Goal: Information Seeking & Learning: Understand process/instructions

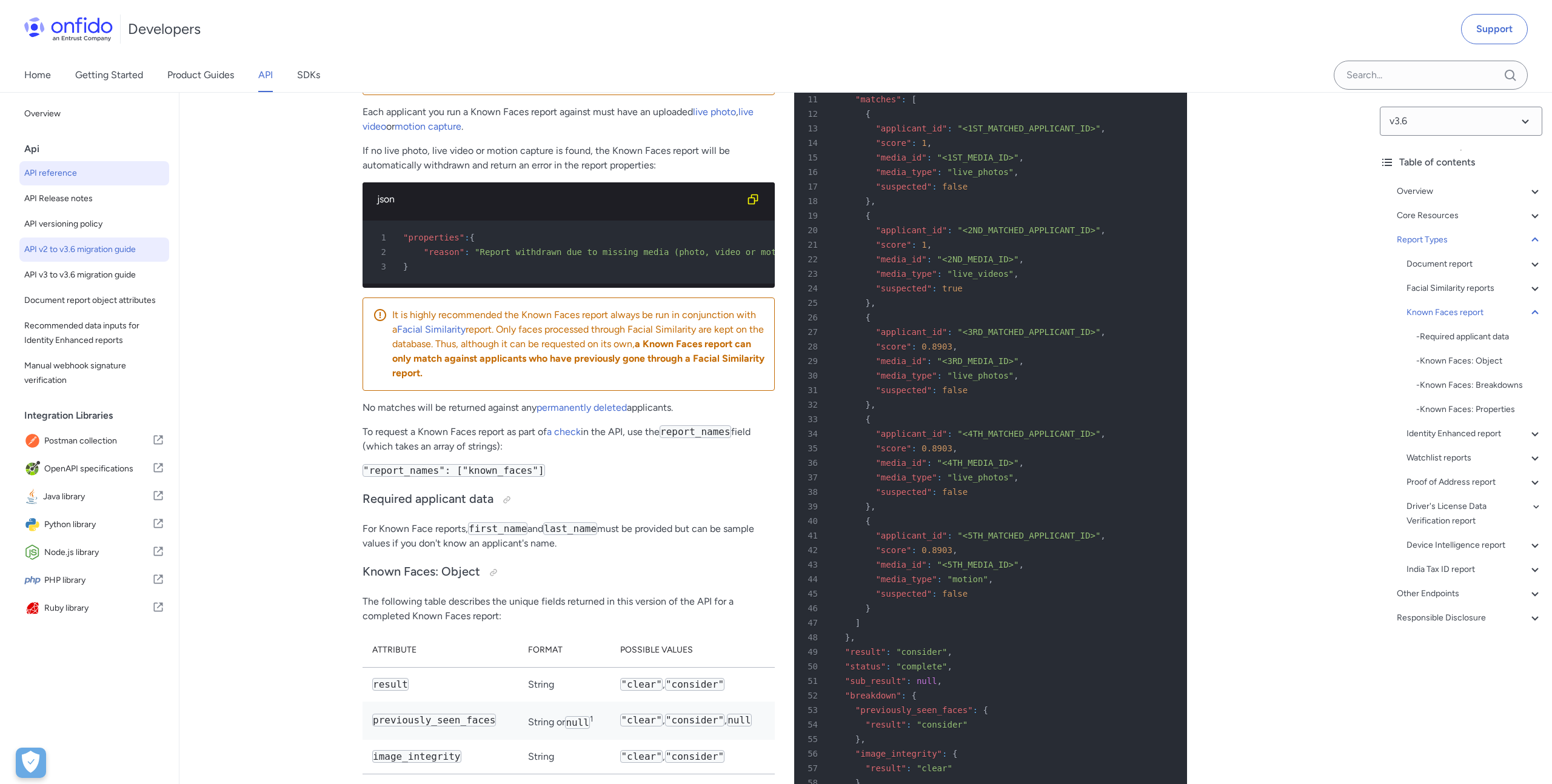
click at [105, 250] on span "API v2 to v3.6 migration guide" at bounding box center [94, 249] width 140 height 14
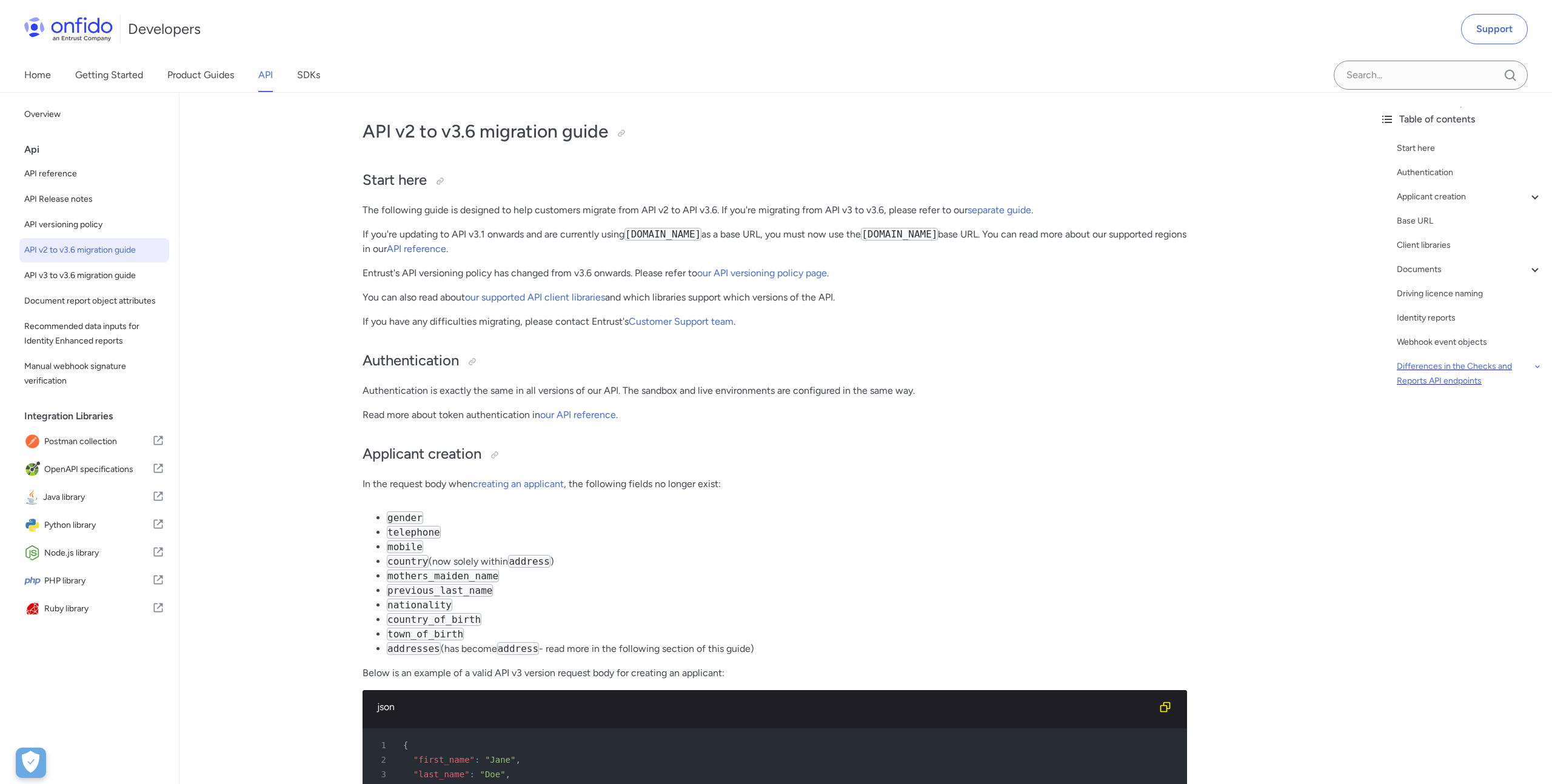
click at [1538, 364] on icon at bounding box center [1537, 366] width 10 height 14
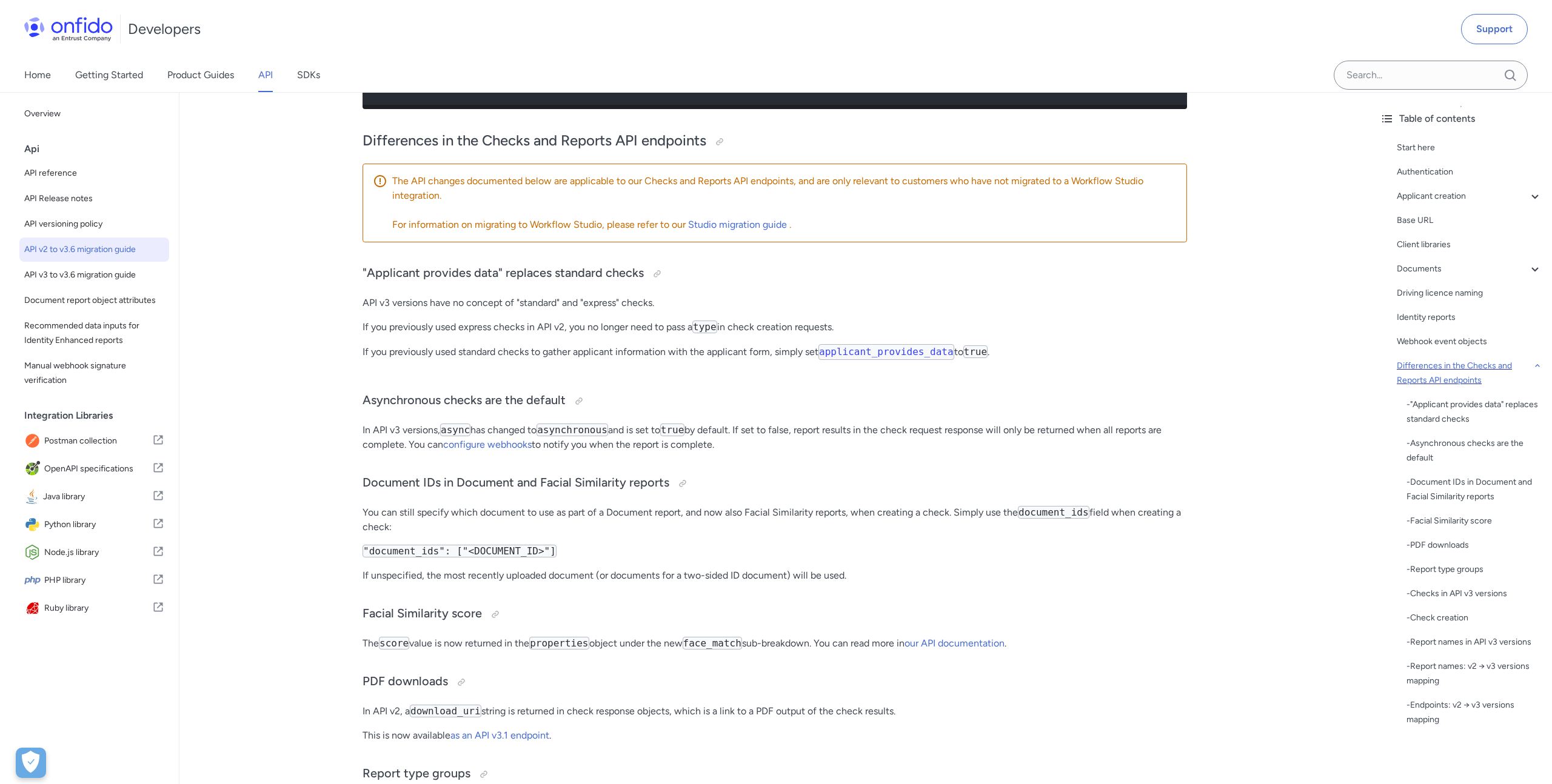
click at [1538, 364] on icon at bounding box center [1537, 365] width 10 height 14
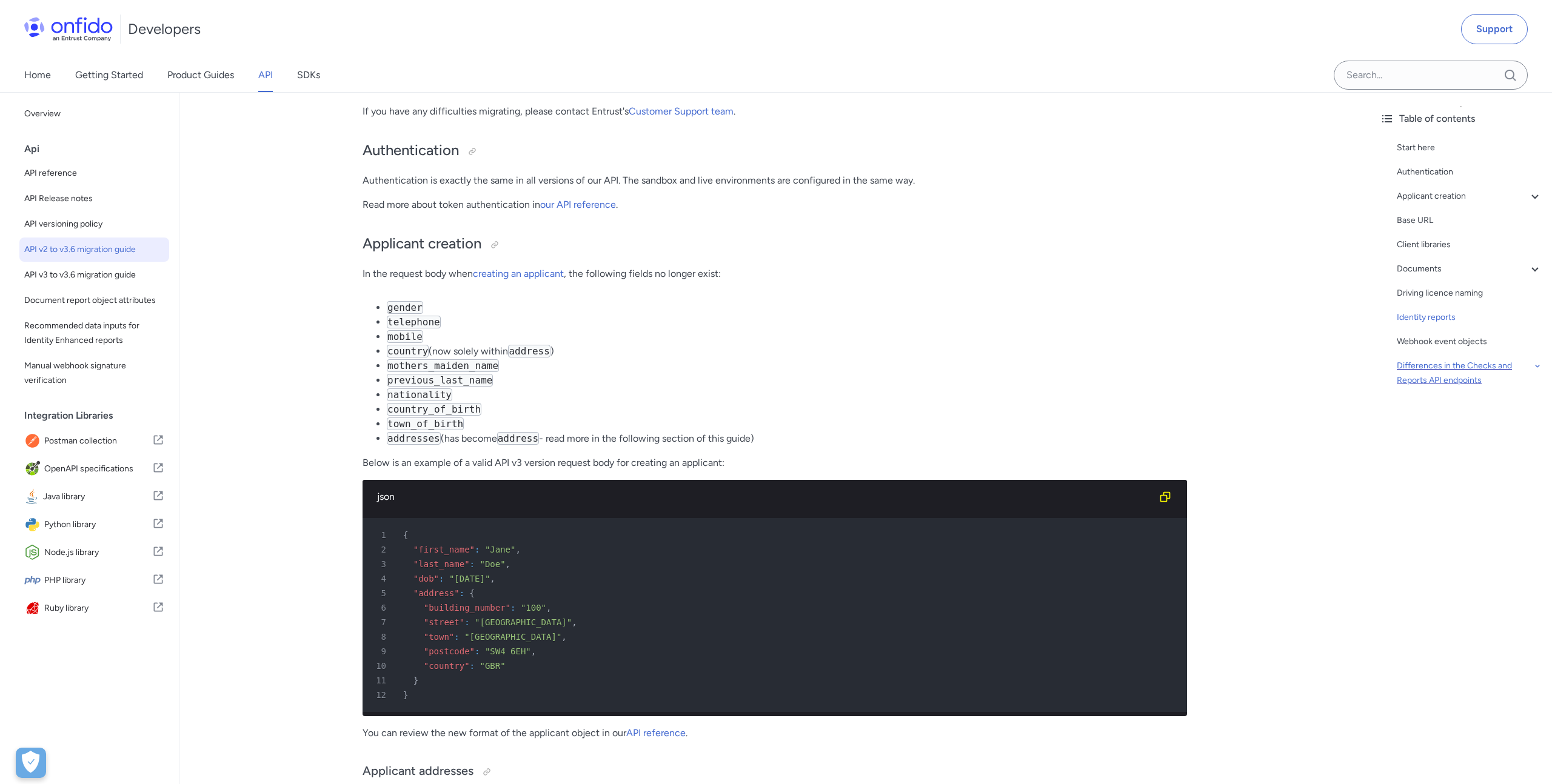
scroll to position [0, 0]
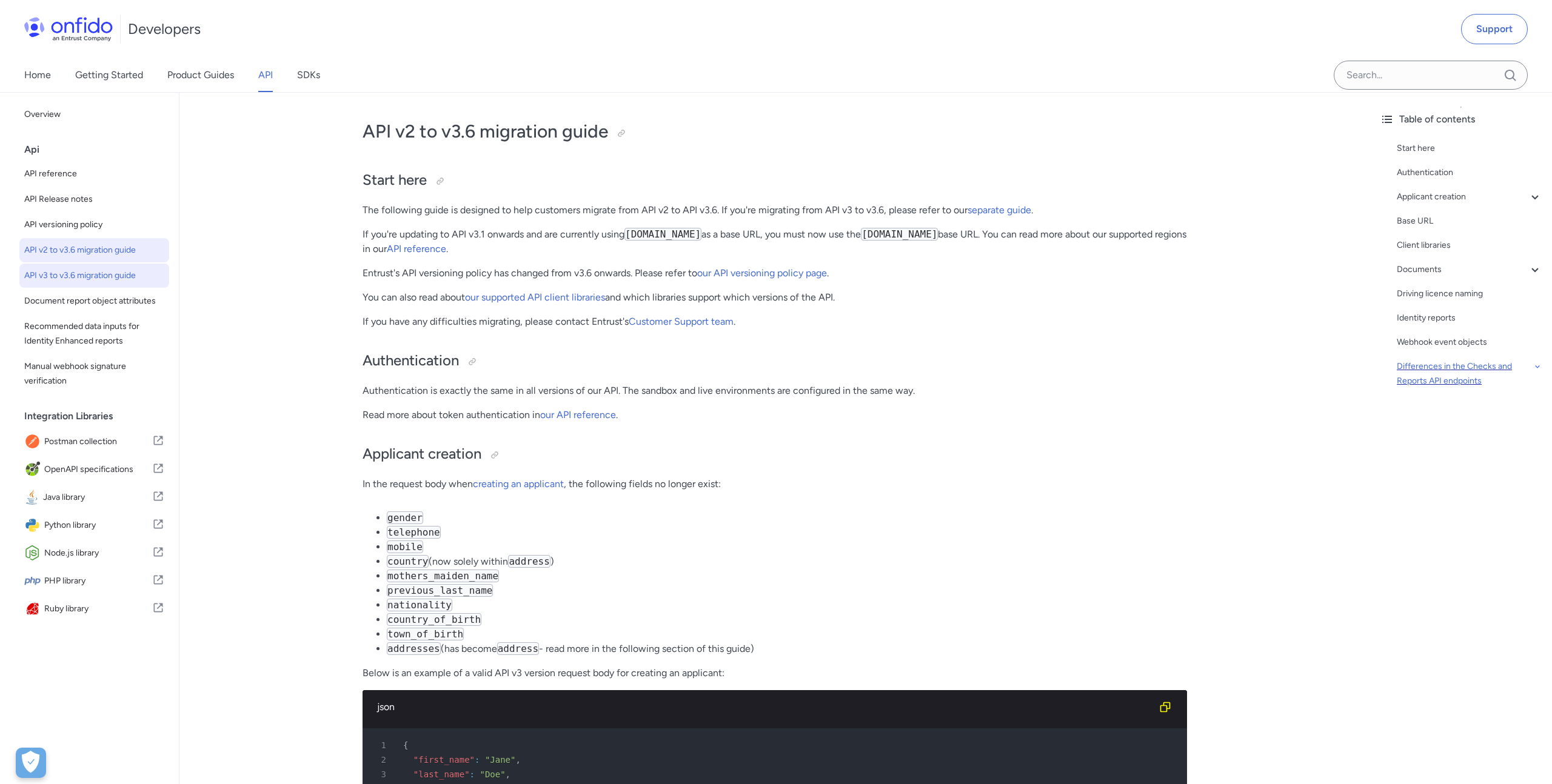
click at [138, 271] on span "API v3 to v3.6 migration guide" at bounding box center [94, 275] width 140 height 14
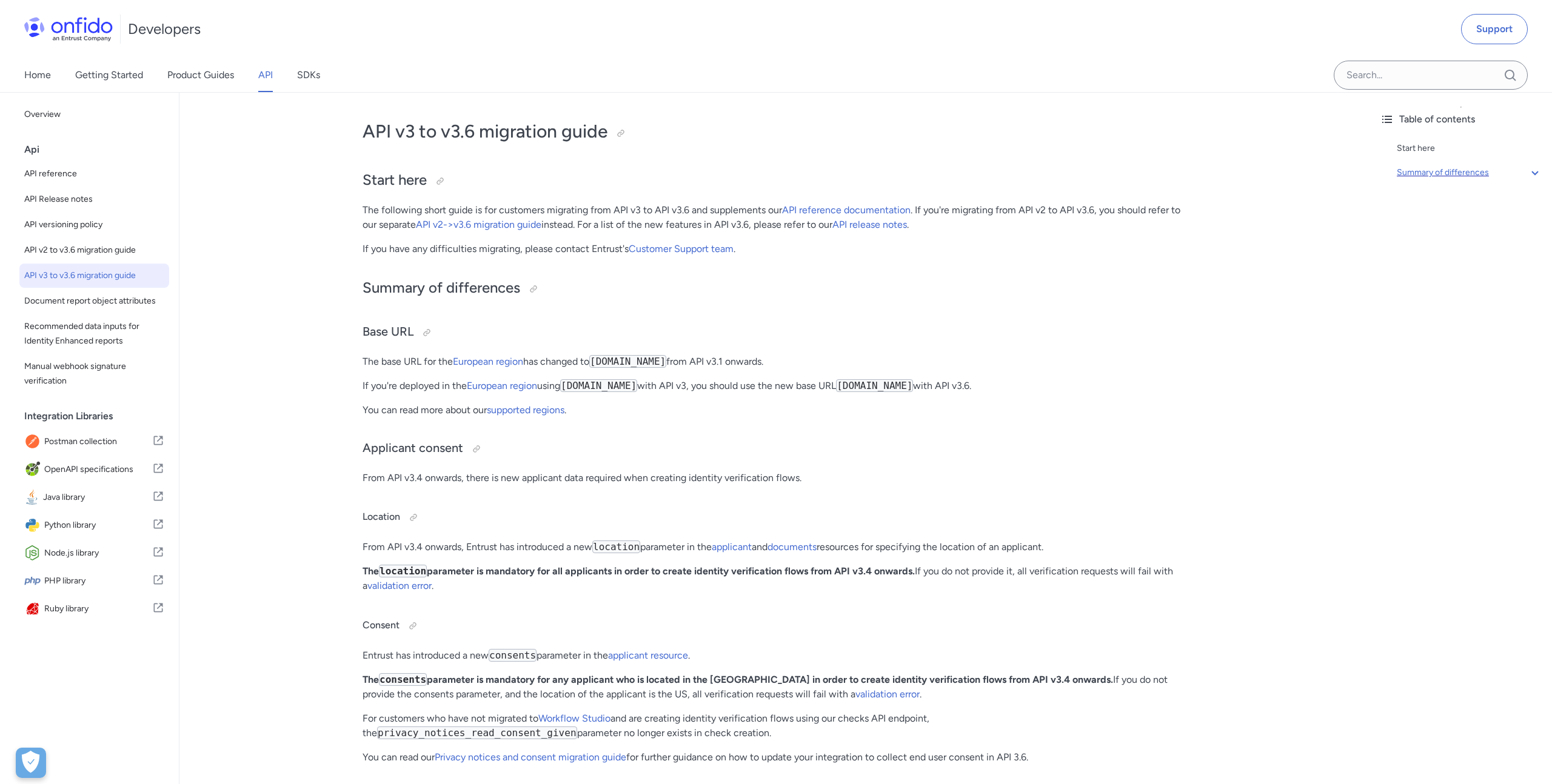
click at [1536, 169] on icon at bounding box center [1535, 172] width 14 height 14
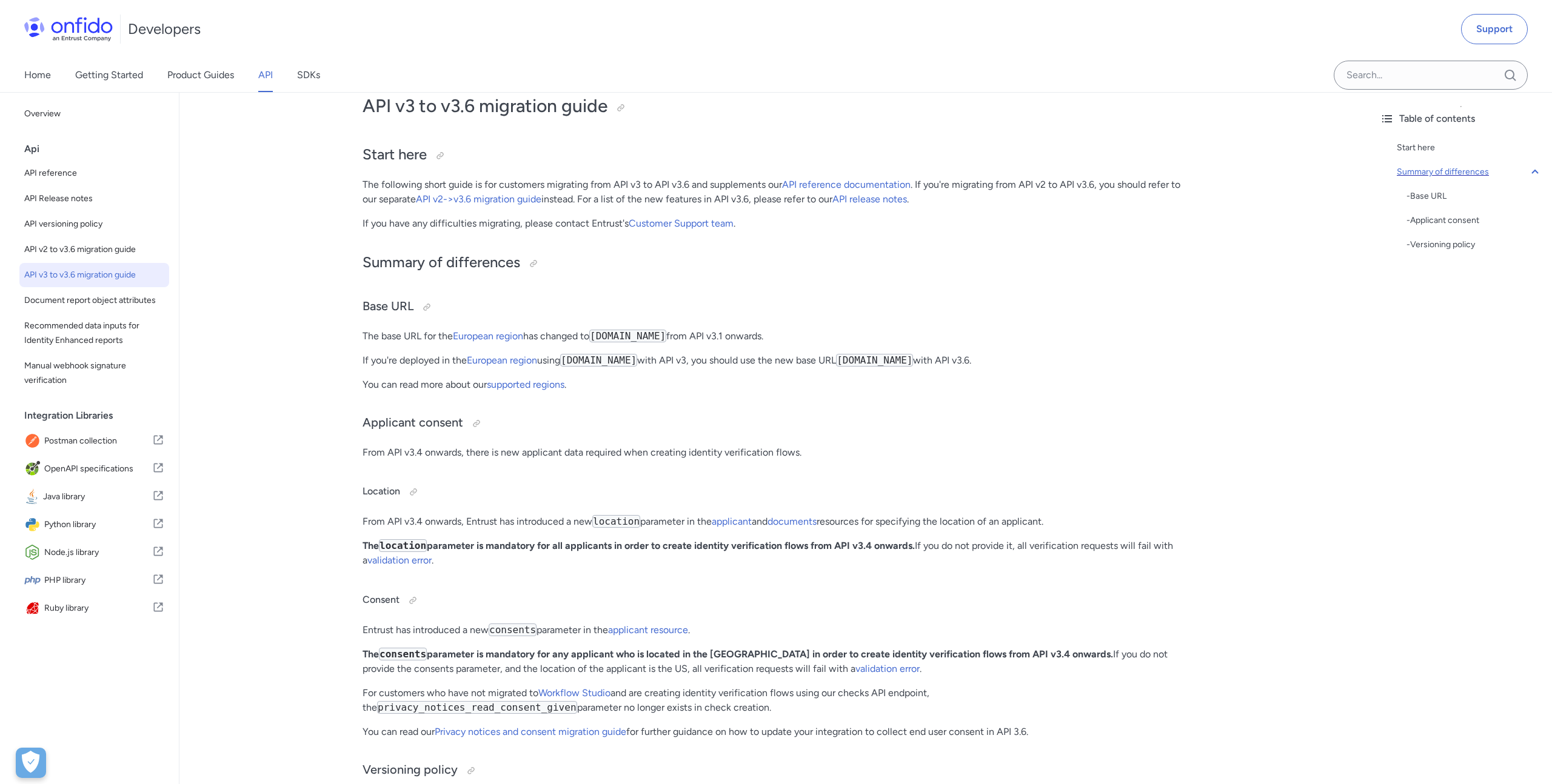
scroll to position [24, 0]
click at [91, 251] on span "API v2 to v3.6 migration guide" at bounding box center [94, 249] width 140 height 14
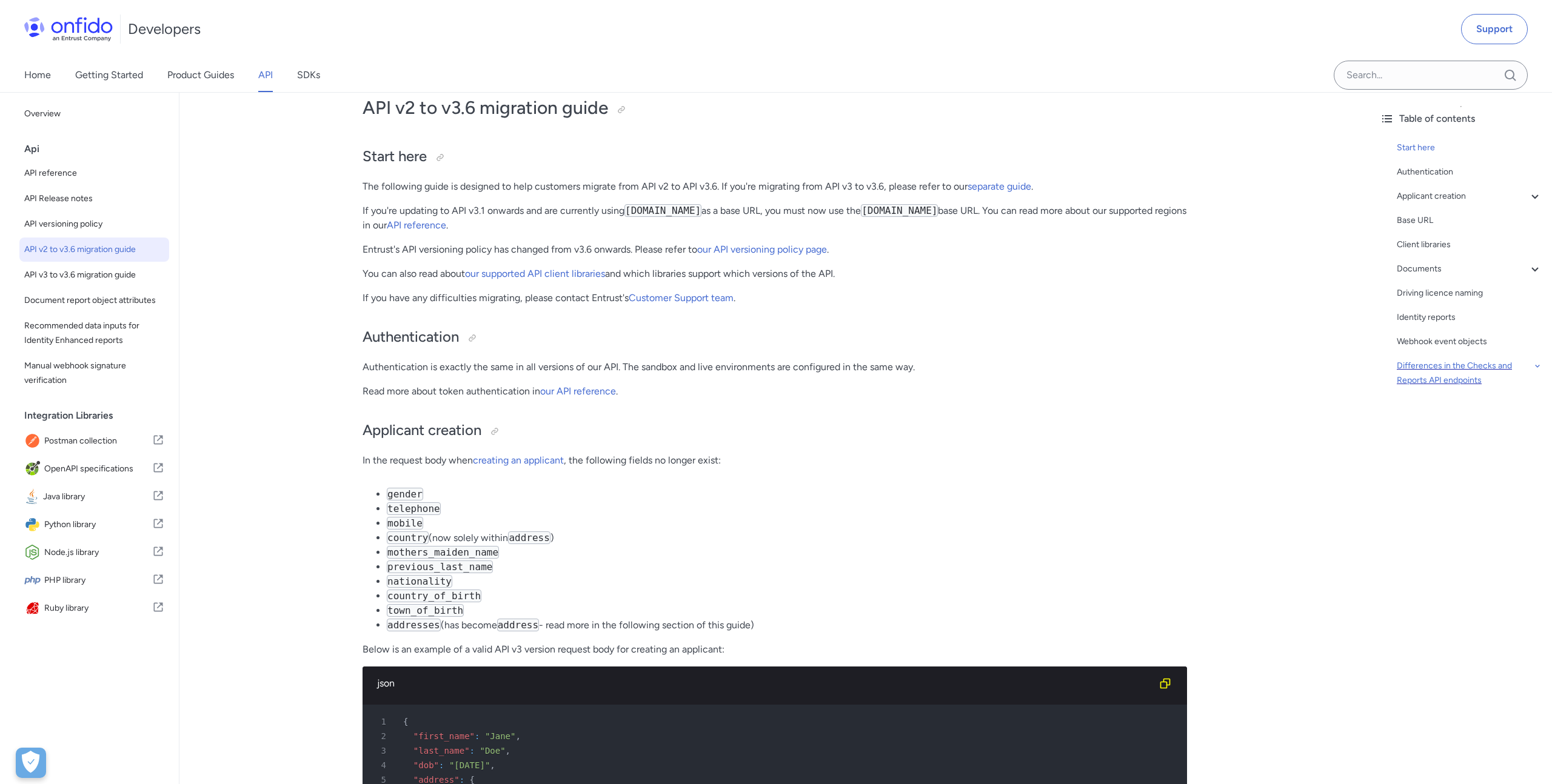
click at [1540, 367] on icon at bounding box center [1537, 365] width 10 height 14
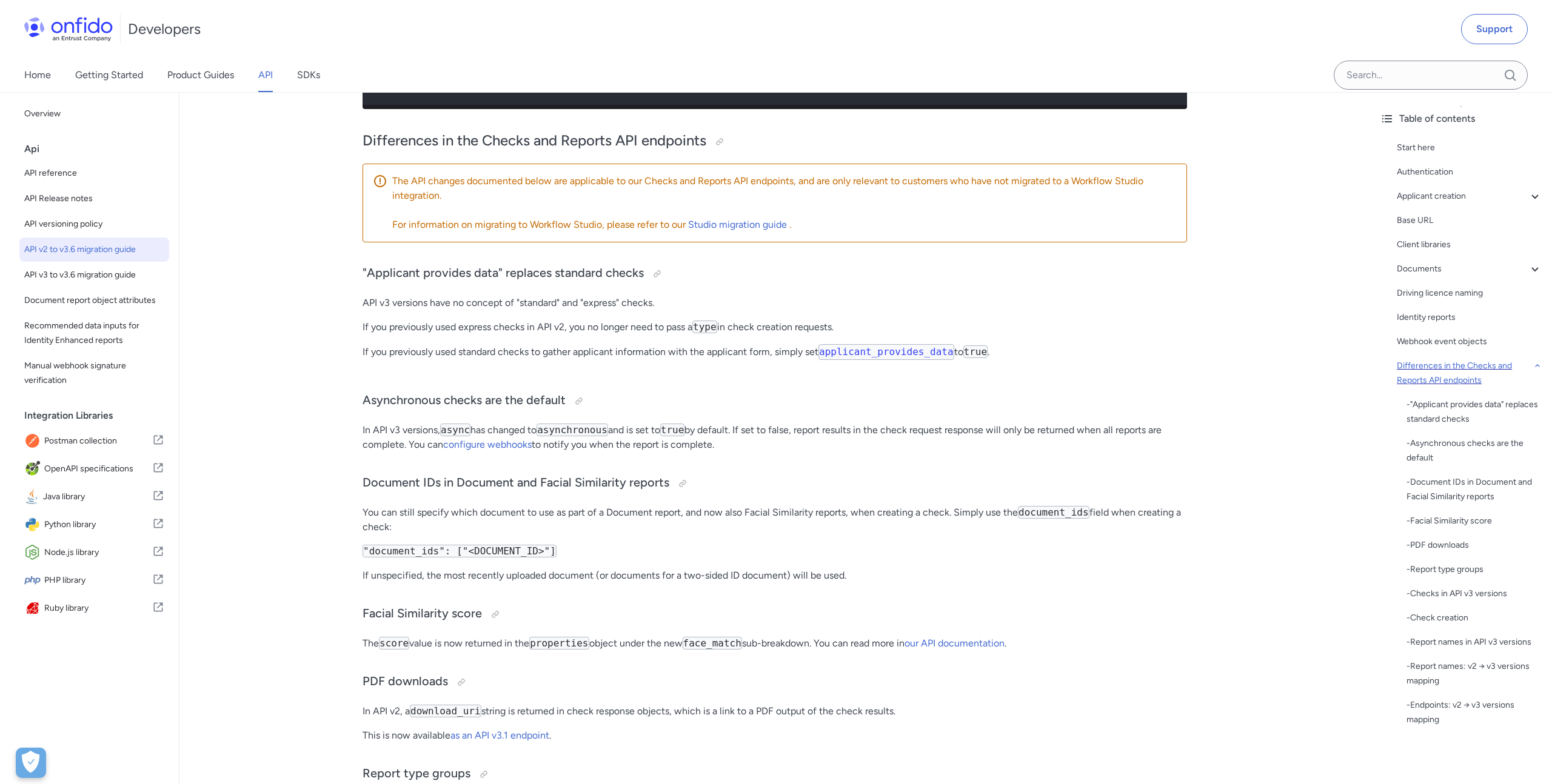
click at [1540, 367] on icon at bounding box center [1537, 365] width 10 height 14
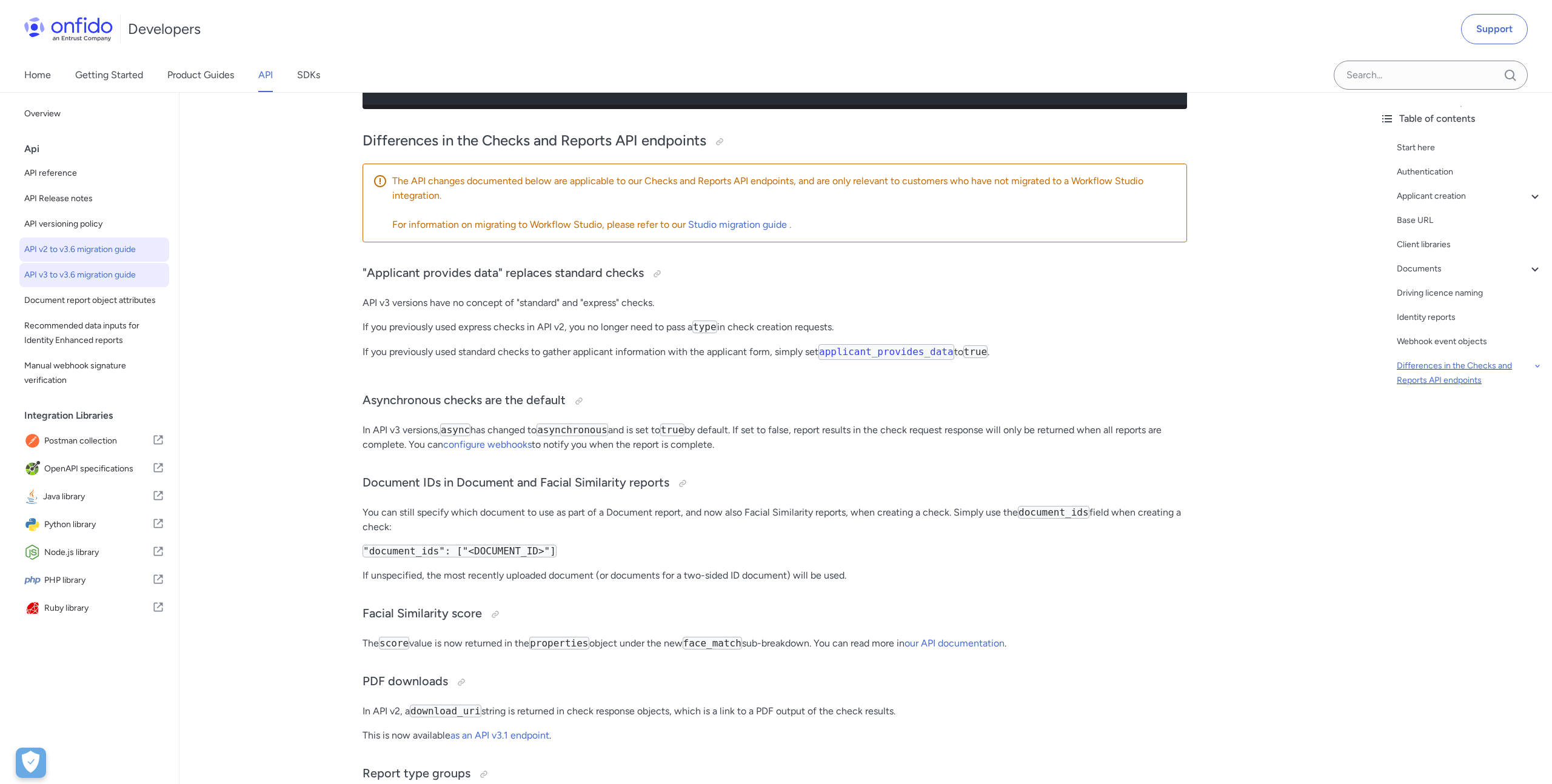
click at [128, 274] on span "API v3 to v3.6 migration guide" at bounding box center [94, 274] width 140 height 14
